Goal: Task Accomplishment & Management: Use online tool/utility

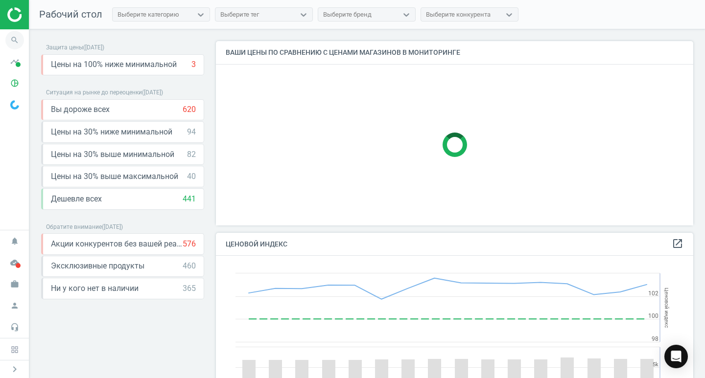
scroll to position [240, 485]
click at [14, 41] on icon "search" at bounding box center [14, 40] width 19 height 19
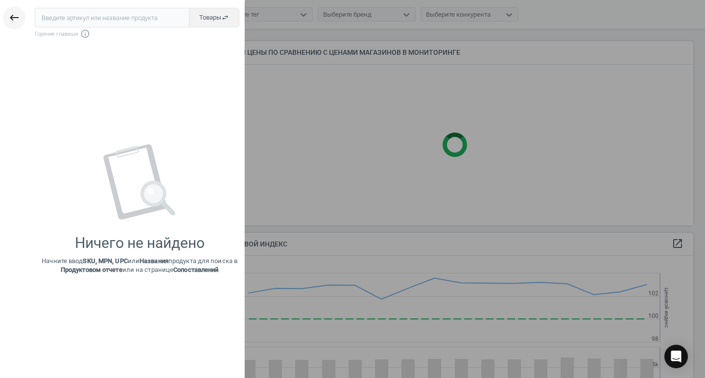
click at [14, 19] on icon "keyboard_backspace" at bounding box center [14, 18] width 12 height 12
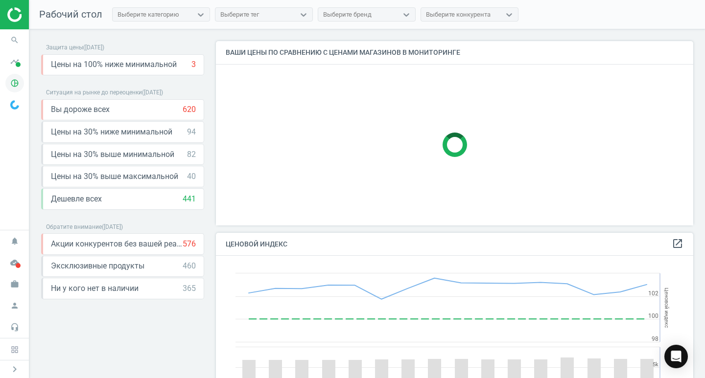
click at [14, 82] on icon "pie_chart_outlined" at bounding box center [14, 83] width 19 height 19
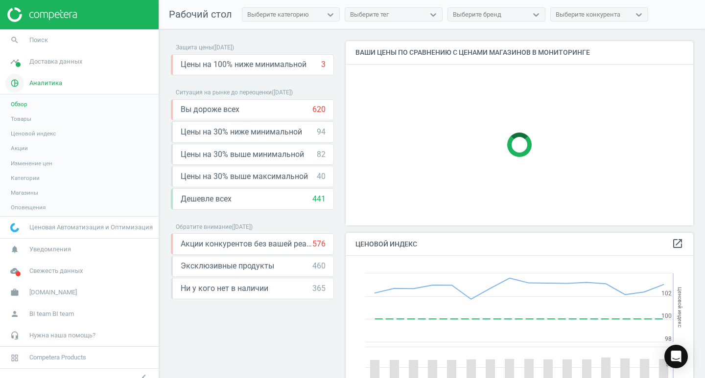
scroll to position [240, 355]
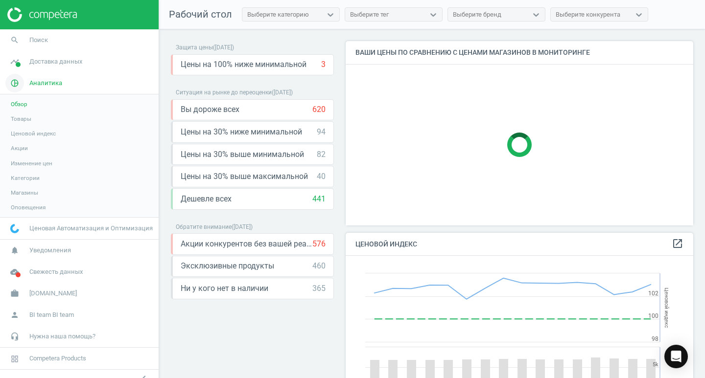
click at [48, 86] on span "Аналитика" at bounding box center [45, 83] width 33 height 9
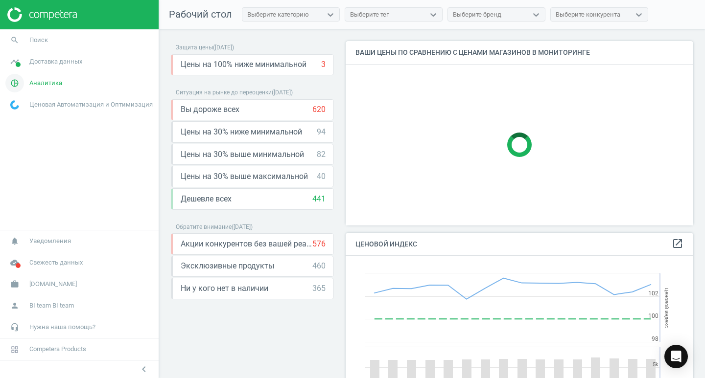
click at [37, 86] on span "Аналитика" at bounding box center [45, 83] width 33 height 9
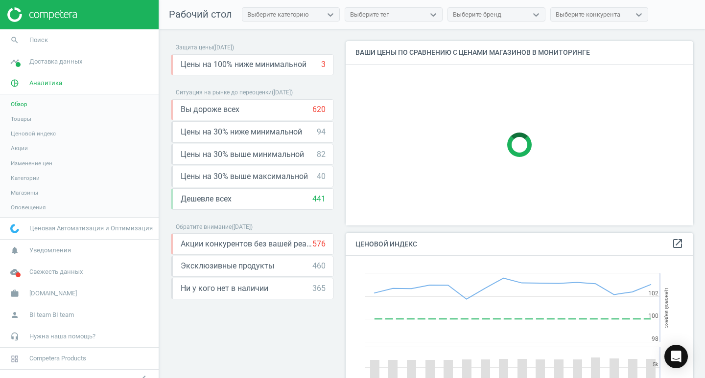
click at [23, 105] on span "Обзор" at bounding box center [19, 104] width 17 height 8
click at [25, 118] on span "Товары" at bounding box center [21, 119] width 21 height 8
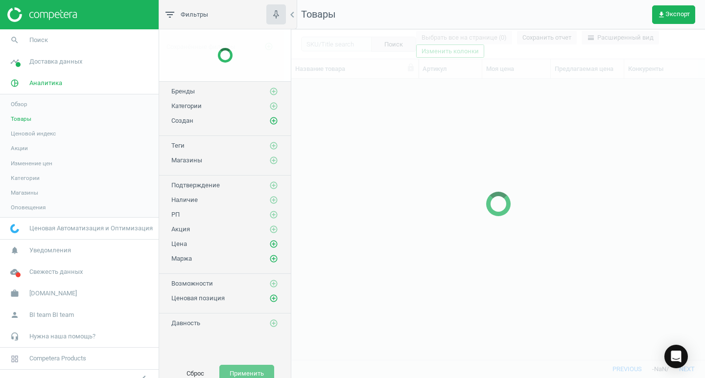
scroll to position [266, 406]
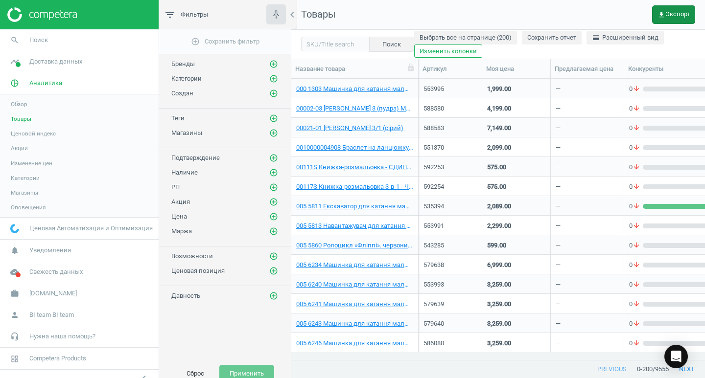
click at [506, 15] on span "get_app Экспорт" at bounding box center [673, 15] width 32 height 8
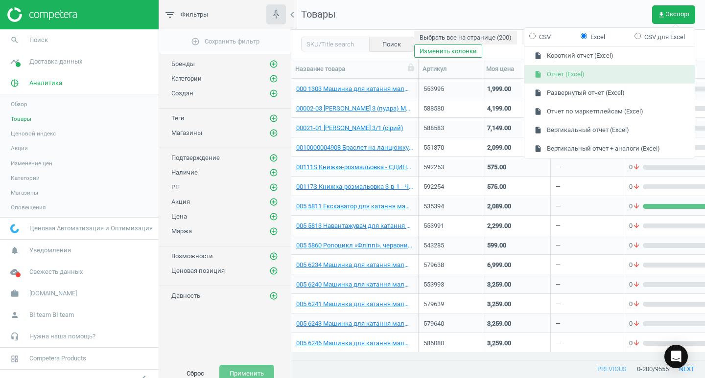
click at [506, 75] on button "insert_drive_file Отчет (Excel)" at bounding box center [609, 74] width 170 height 19
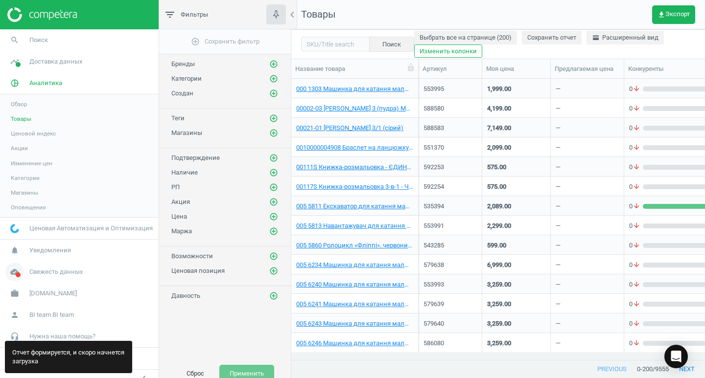
click at [68, 273] on span "Свежесть данных" at bounding box center [55, 272] width 53 height 9
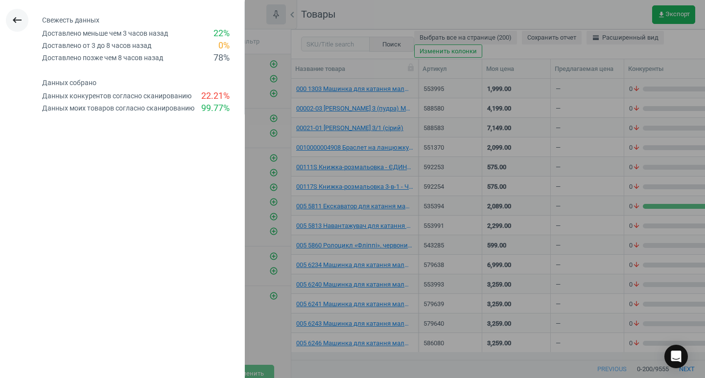
click at [18, 22] on icon "keyboard_backspace" at bounding box center [17, 20] width 12 height 12
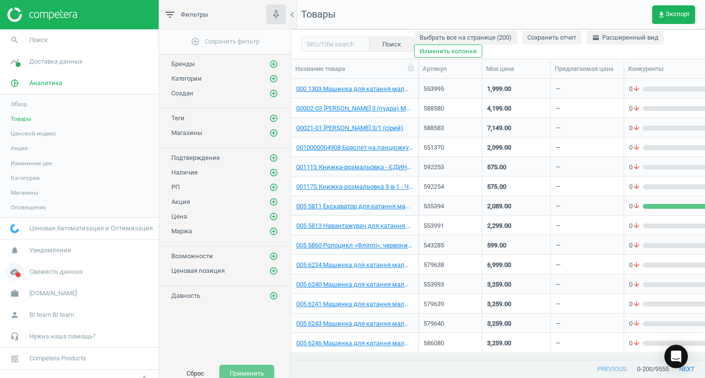
click at [59, 269] on span "Свежесть данных" at bounding box center [55, 272] width 53 height 9
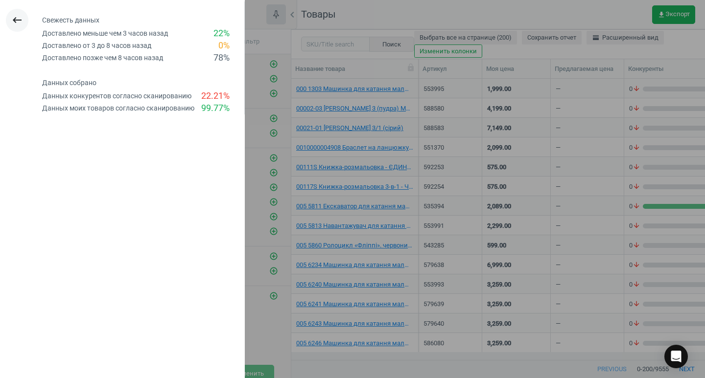
click at [13, 18] on icon "keyboard_backspace" at bounding box center [17, 20] width 12 height 12
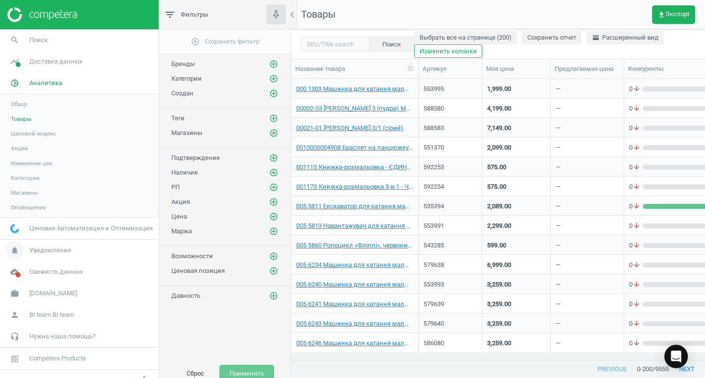
click at [59, 252] on span "Уведомления" at bounding box center [50, 250] width 42 height 9
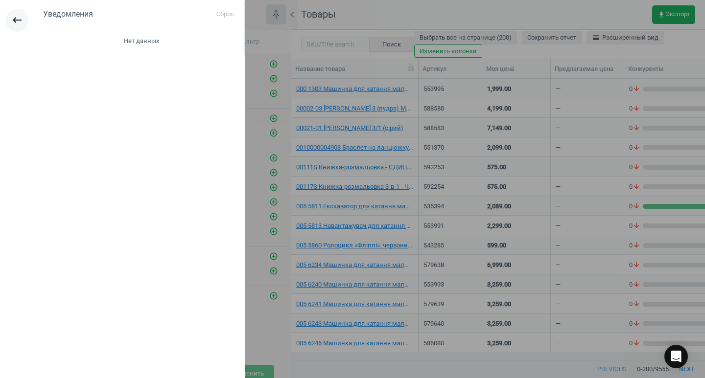
click at [16, 20] on icon "keyboard_backspace" at bounding box center [17, 20] width 12 height 12
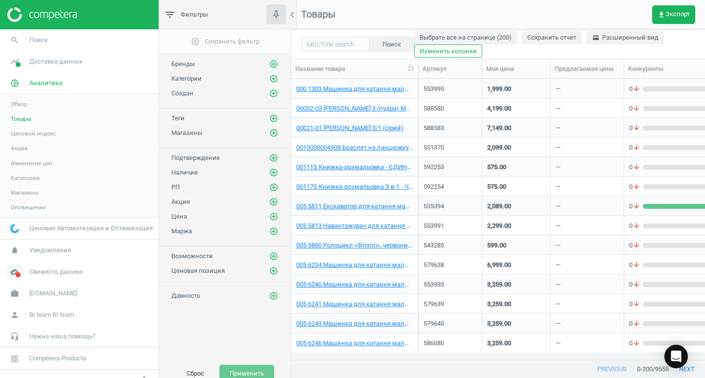
click at [52, 271] on span "Свежесть данных" at bounding box center [55, 272] width 53 height 9
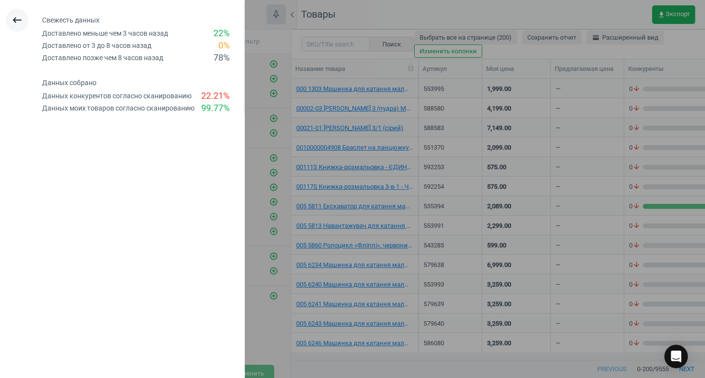
click at [20, 20] on icon "keyboard_backspace" at bounding box center [17, 20] width 12 height 12
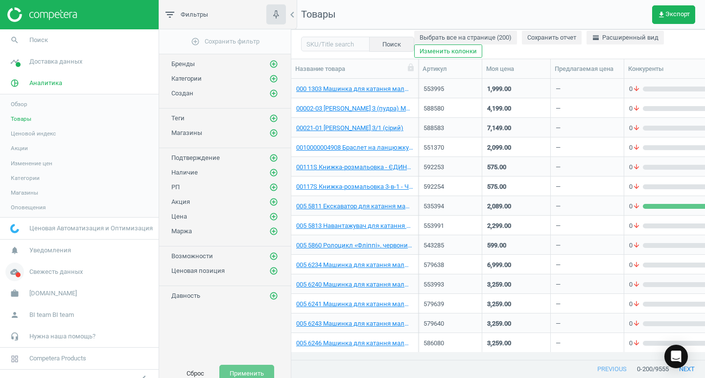
click at [70, 274] on span "Свежесть данных" at bounding box center [55, 272] width 53 height 9
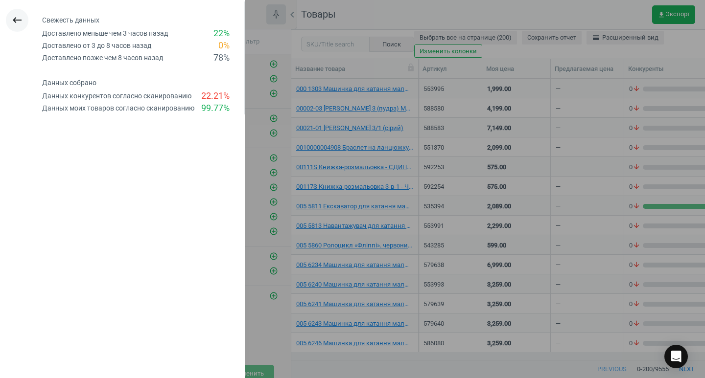
click at [16, 20] on icon "keyboard_backspace" at bounding box center [17, 20] width 12 height 12
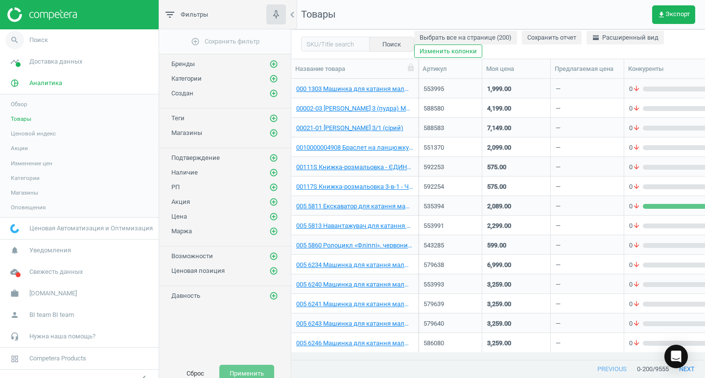
click at [37, 38] on span "Поиск" at bounding box center [38, 40] width 19 height 9
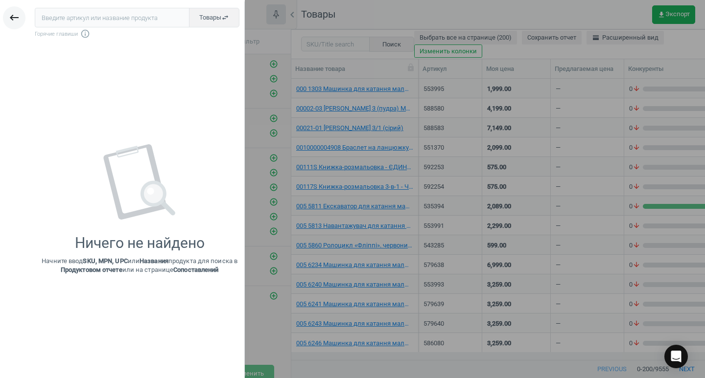
click at [16, 16] on icon "keyboard_backspace" at bounding box center [14, 18] width 12 height 12
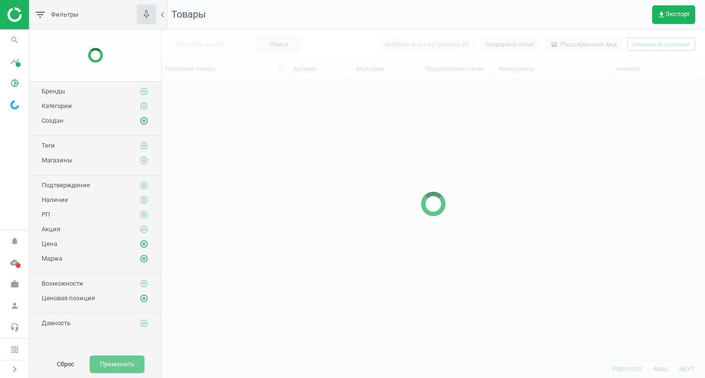
scroll to position [266, 536]
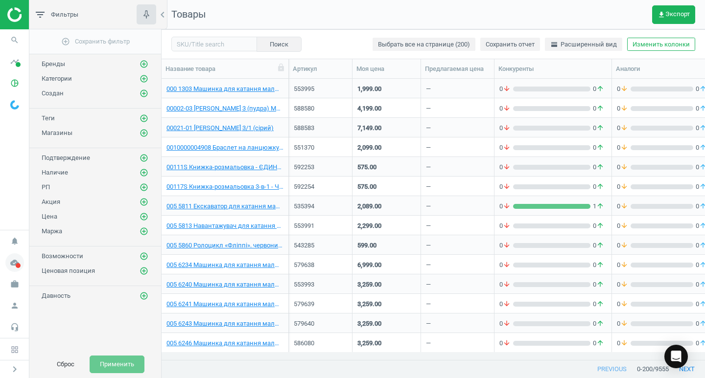
click at [13, 264] on icon "cloud_done" at bounding box center [14, 263] width 19 height 19
